Goal: Check status: Check status

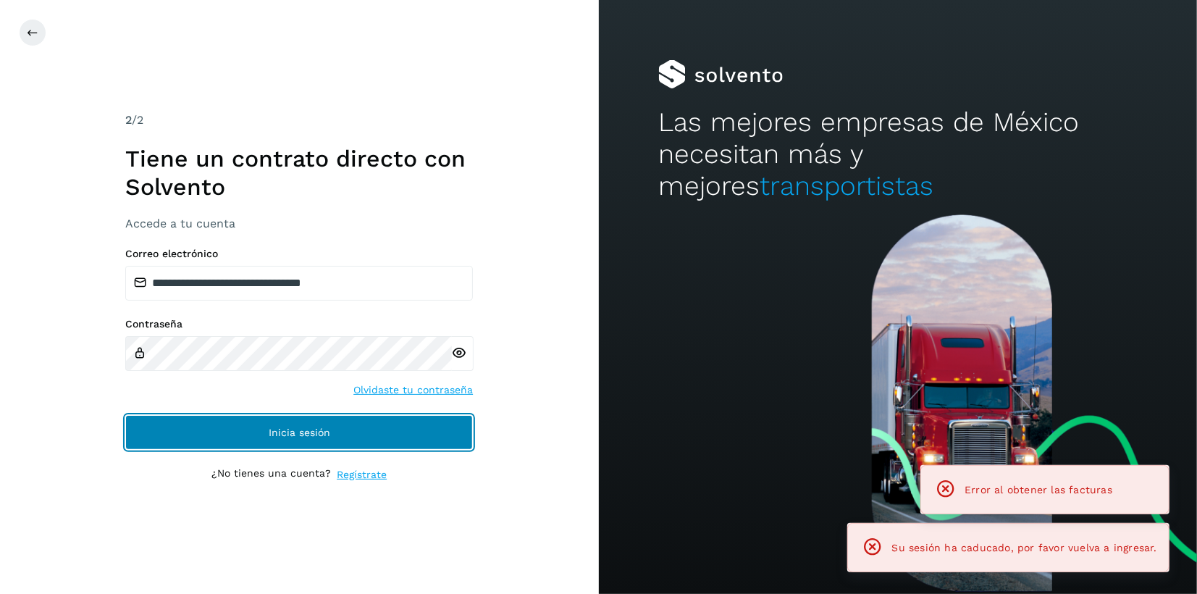
click at [264, 439] on button "Inicia sesión" at bounding box center [298, 432] width 347 height 35
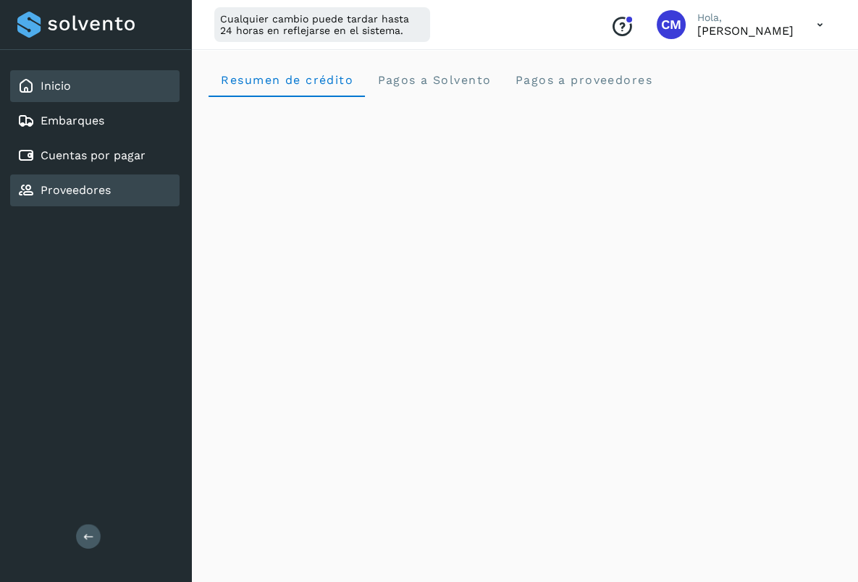
click at [79, 192] on link "Proveedores" at bounding box center [76, 190] width 70 height 14
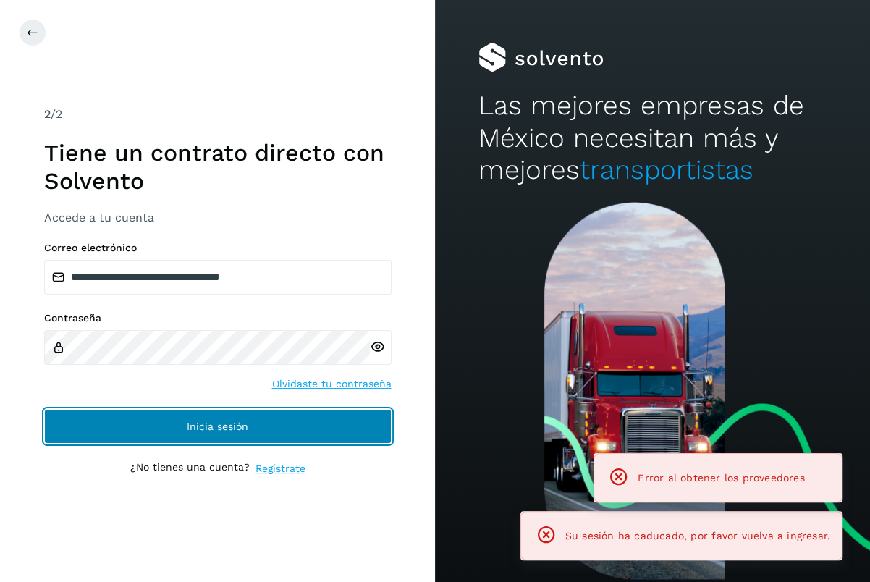
click at [143, 418] on button "Inicia sesión" at bounding box center [217, 426] width 347 height 35
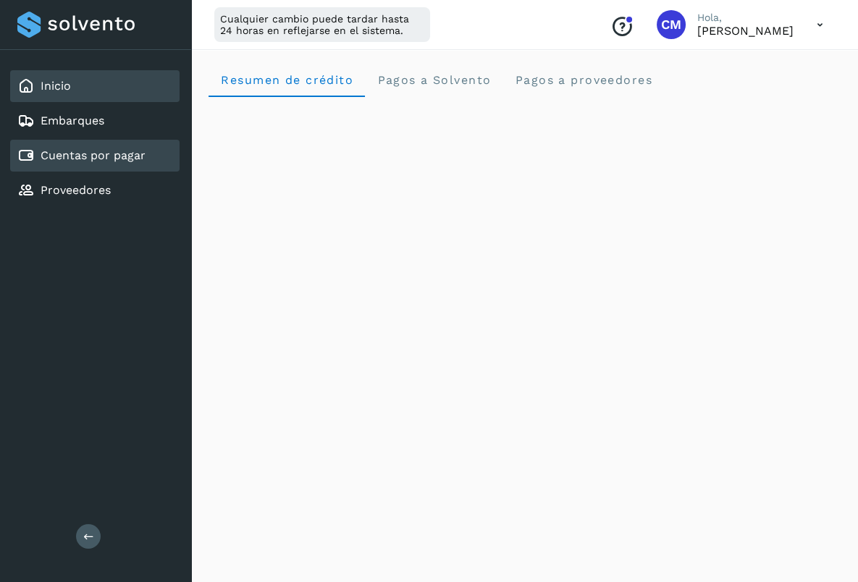
click at [80, 156] on link "Cuentas por pagar" at bounding box center [93, 155] width 105 height 14
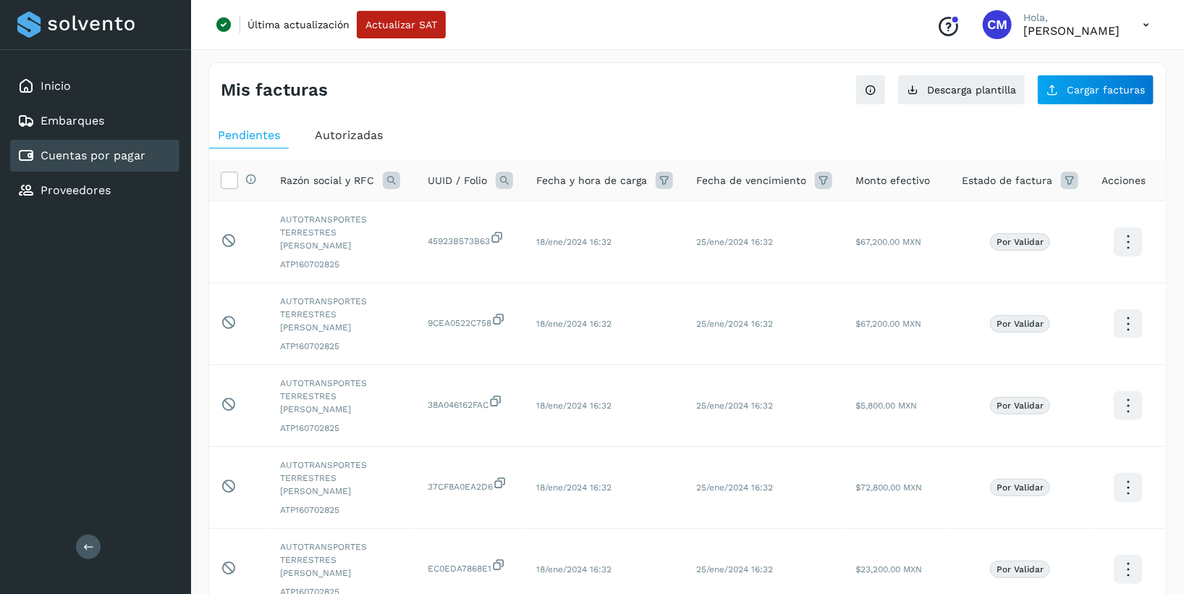
click at [345, 132] on span "Autorizadas" at bounding box center [349, 135] width 68 height 14
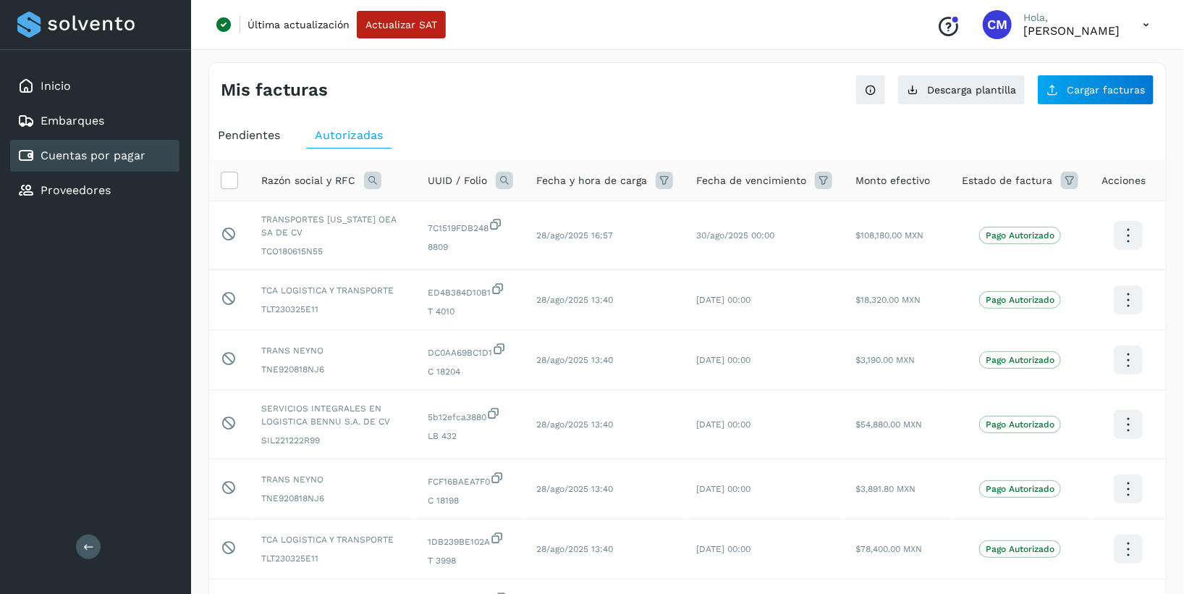
click at [510, 182] on icon at bounding box center [504, 180] width 17 height 17
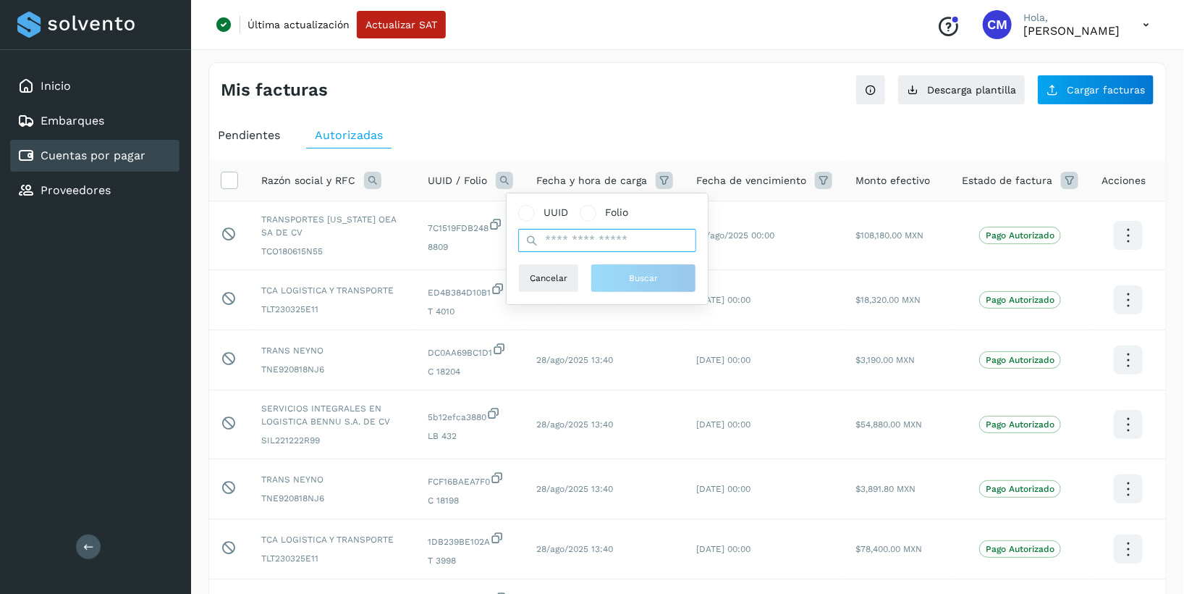
click at [604, 235] on input "text" at bounding box center [607, 240] width 178 height 23
paste input "**********"
type input "**********"
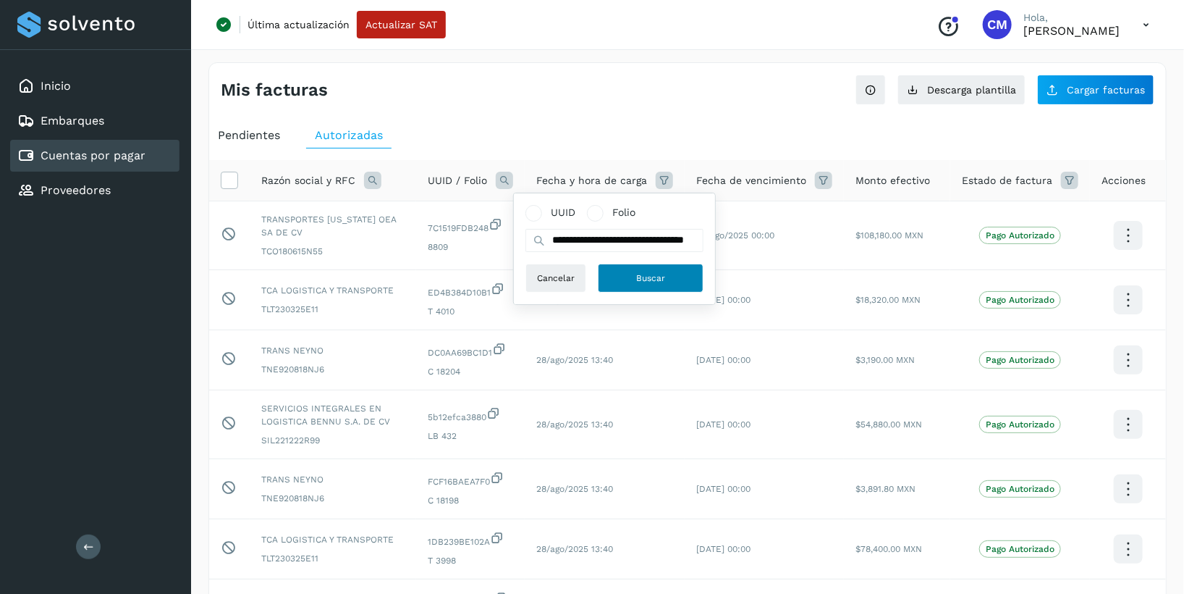
click at [648, 281] on span "Buscar" at bounding box center [650, 277] width 29 height 13
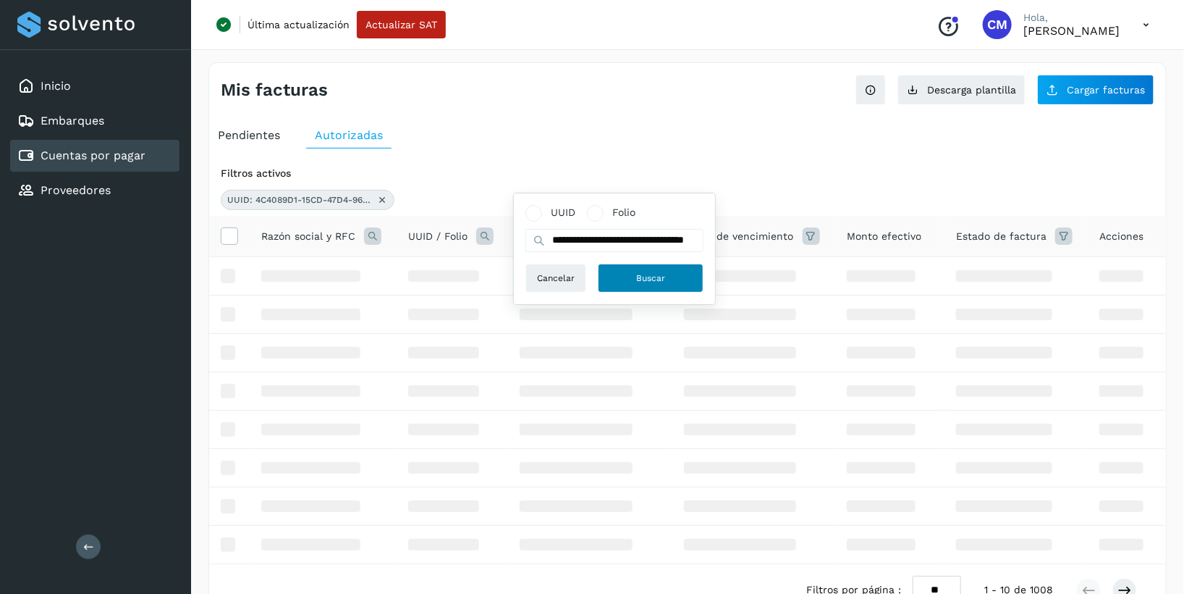
scroll to position [0, 0]
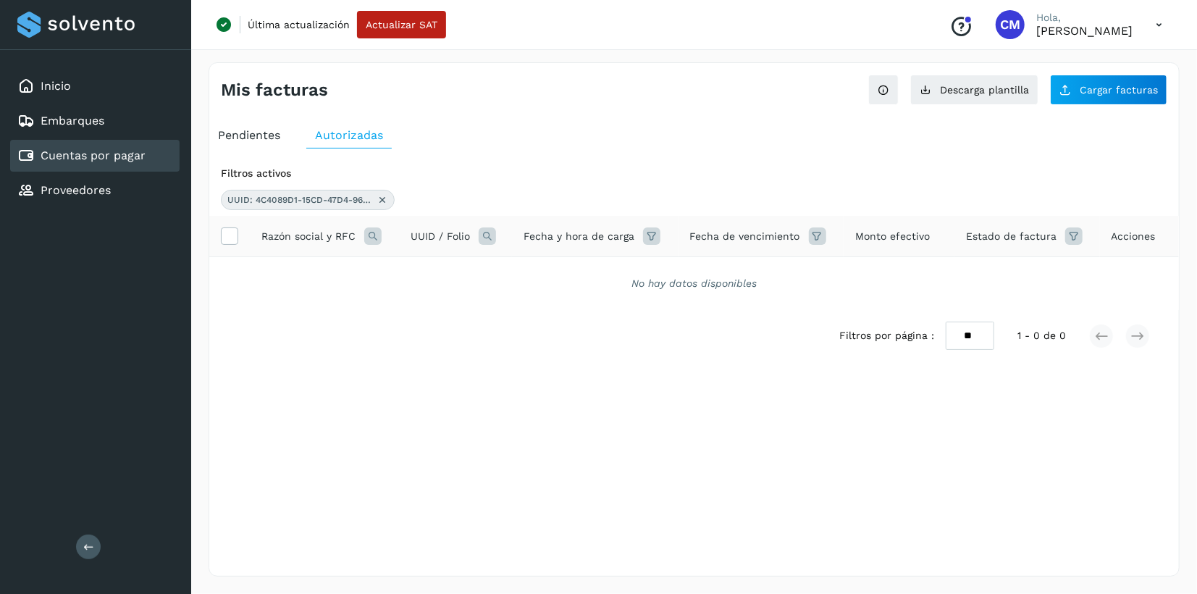
click at [381, 199] on icon at bounding box center [382, 200] width 12 height 12
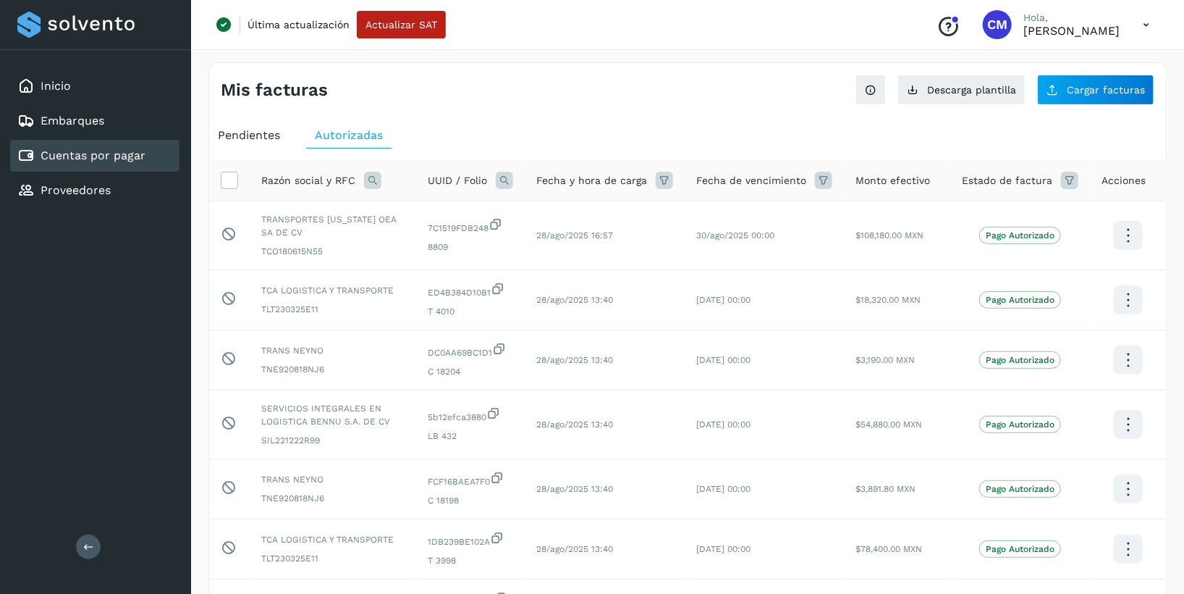
click at [510, 182] on icon at bounding box center [504, 180] width 17 height 17
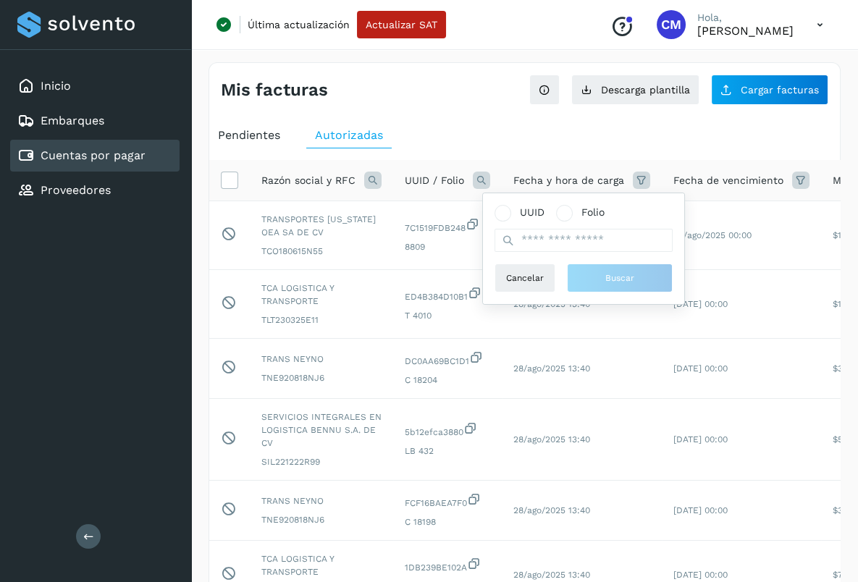
click at [371, 182] on icon at bounding box center [372, 180] width 17 height 17
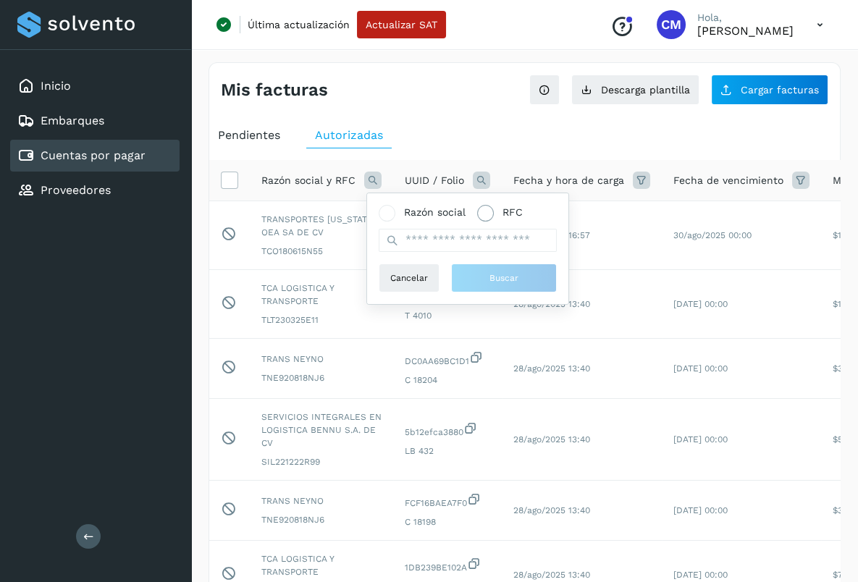
click at [486, 216] on span at bounding box center [485, 213] width 8 height 8
click at [475, 232] on input "text" at bounding box center [468, 240] width 178 height 23
paste input "**********"
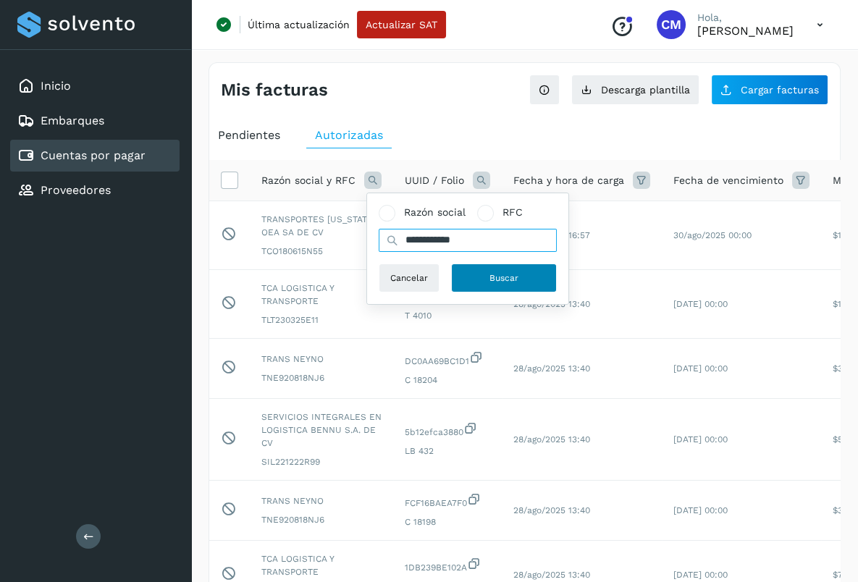
type input "**********"
click at [505, 278] on span "Buscar" at bounding box center [503, 277] width 29 height 13
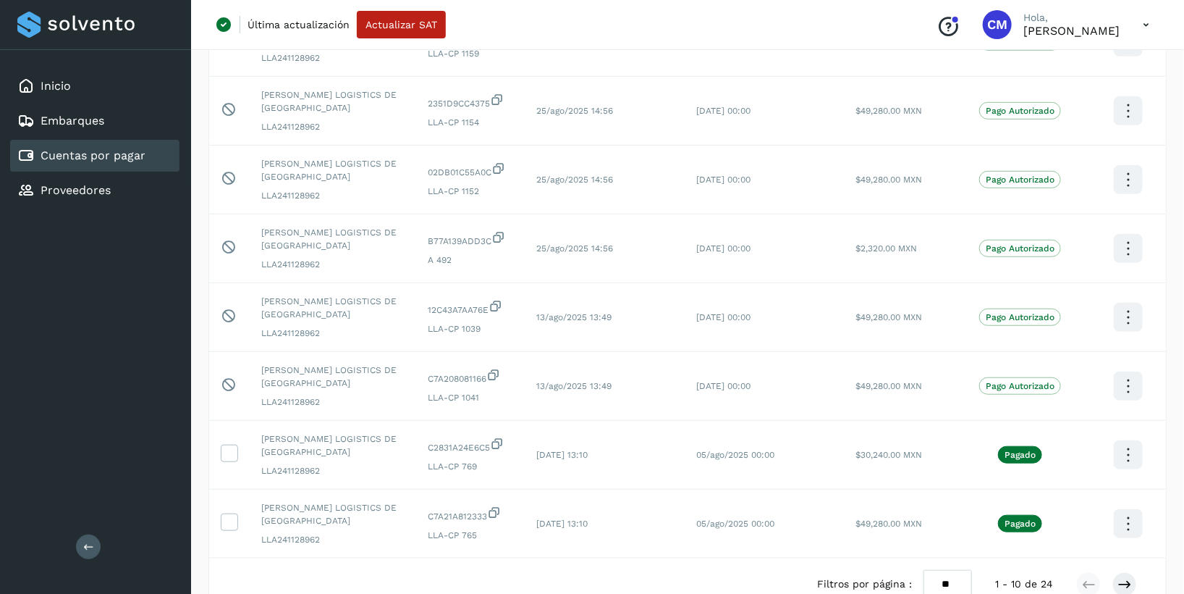
scroll to position [386, 0]
drag, startPoint x: 429, startPoint y: 333, endPoint x: 493, endPoint y: 340, distance: 64.8
click at [493, 353] on td "C7A208081166 LLA-CP 1041" at bounding box center [470, 387] width 109 height 69
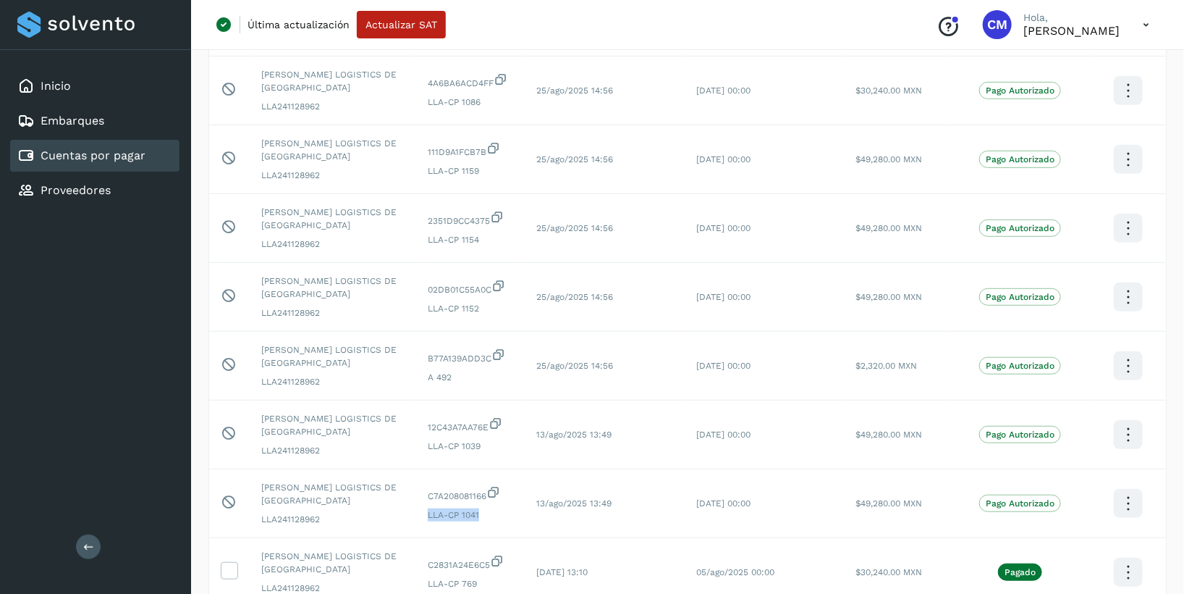
scroll to position [273, 0]
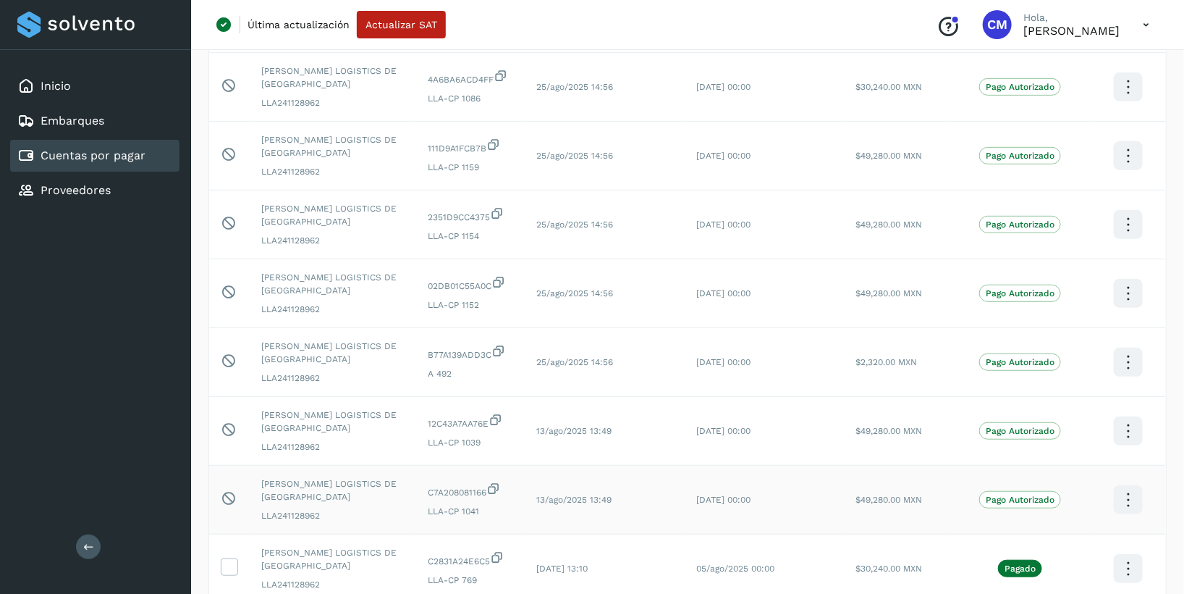
click at [532, 465] on td "13/ago/2025 13:49" at bounding box center [605, 499] width 160 height 69
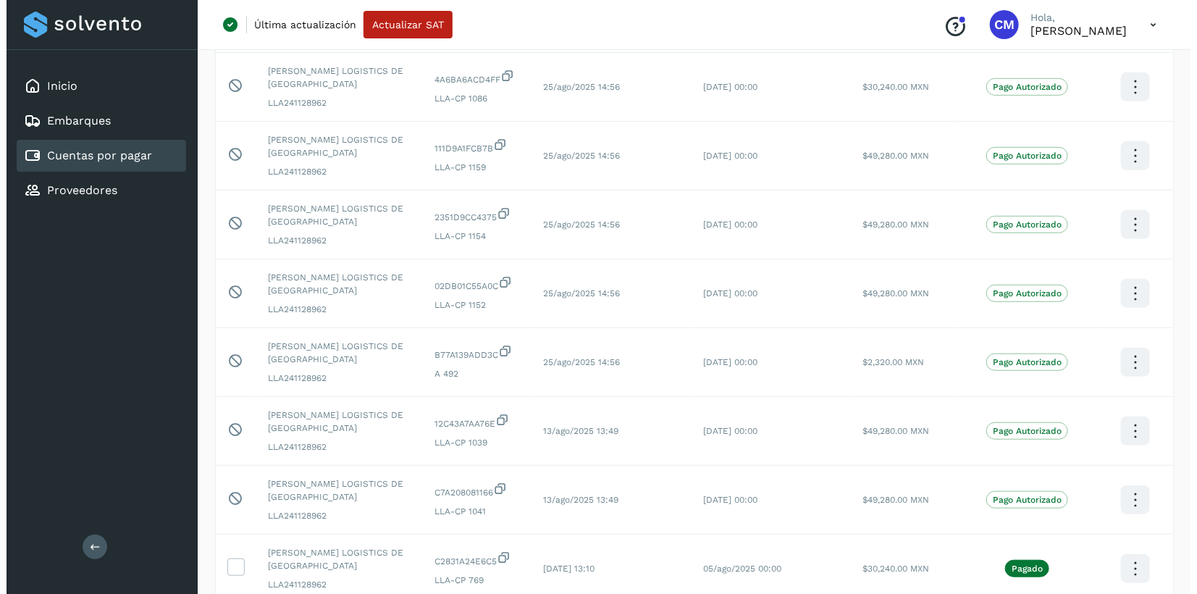
scroll to position [0, 0]
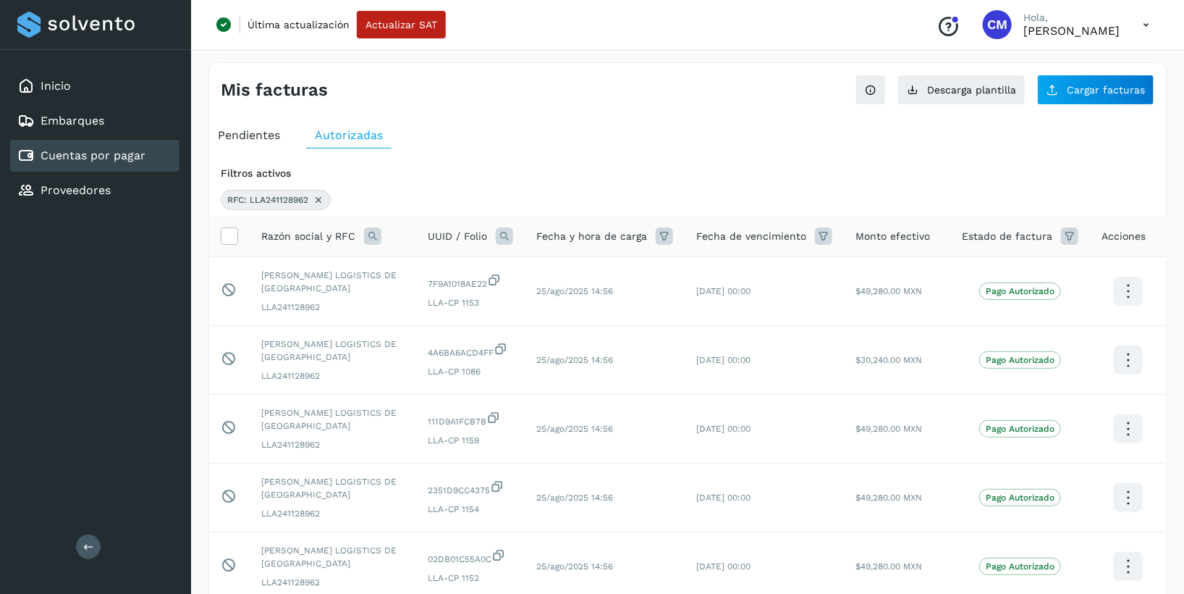
click at [316, 196] on icon at bounding box center [319, 200] width 12 height 12
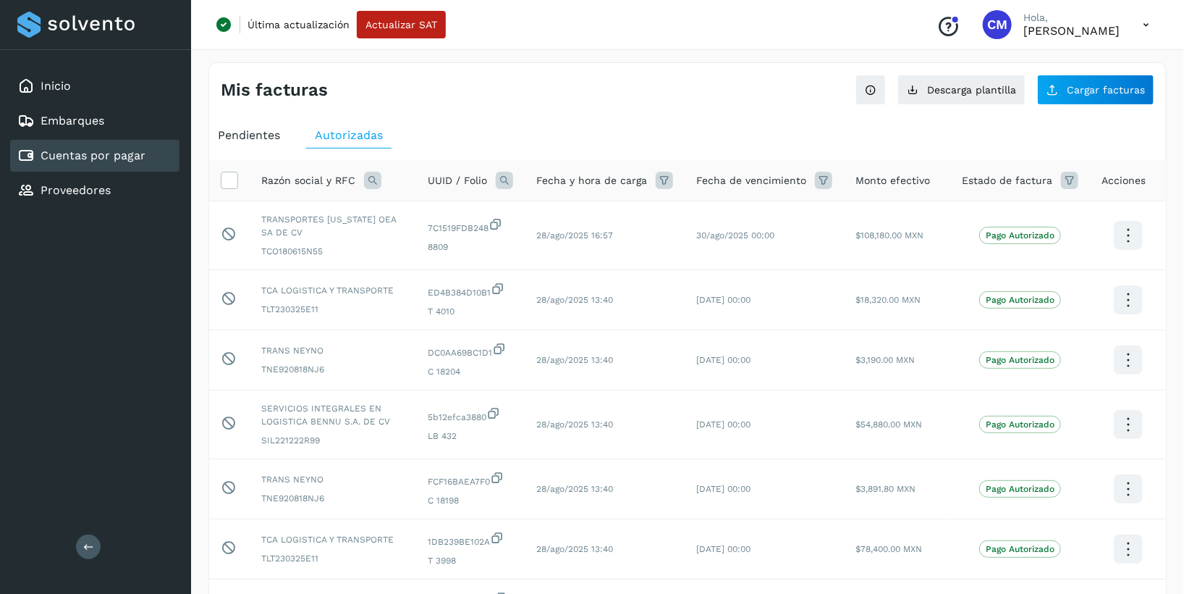
click at [367, 183] on icon at bounding box center [372, 180] width 17 height 17
click at [482, 216] on span at bounding box center [485, 213] width 17 height 17
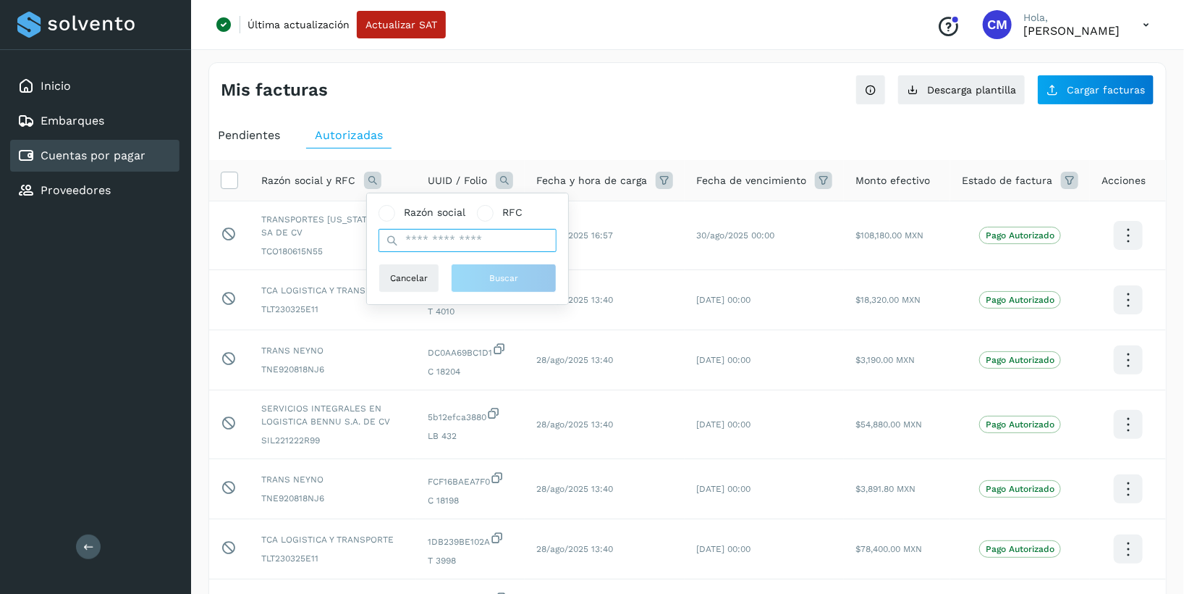
click at [476, 235] on input "text" at bounding box center [468, 240] width 178 height 23
paste input "**********"
type input "**********"
click at [501, 277] on span "Buscar" at bounding box center [503, 277] width 29 height 13
